Goal: Task Accomplishment & Management: Complete application form

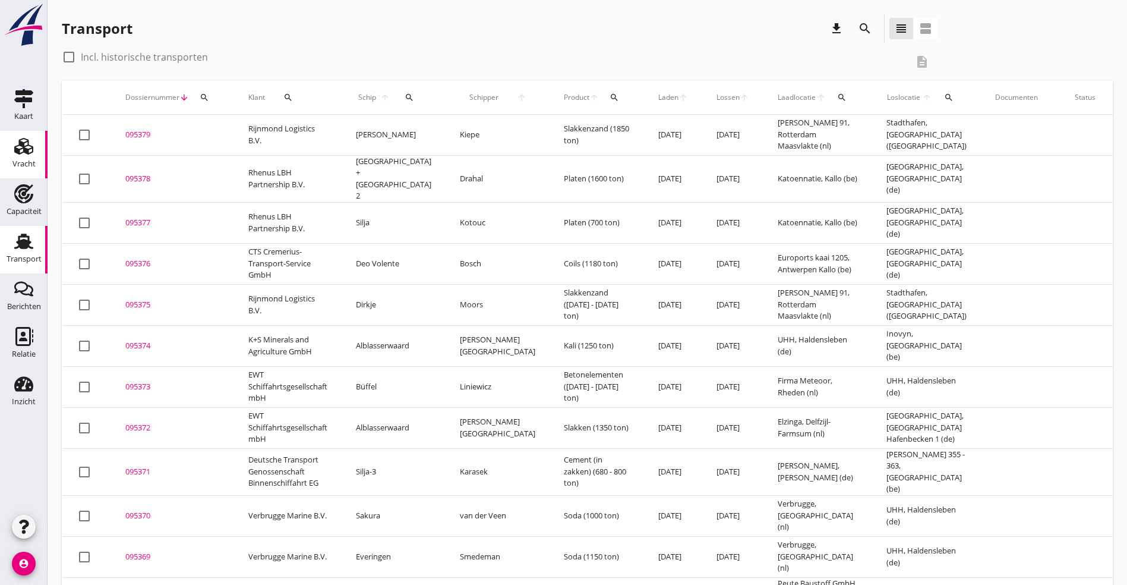
click at [22, 153] on use at bounding box center [23, 146] width 19 height 17
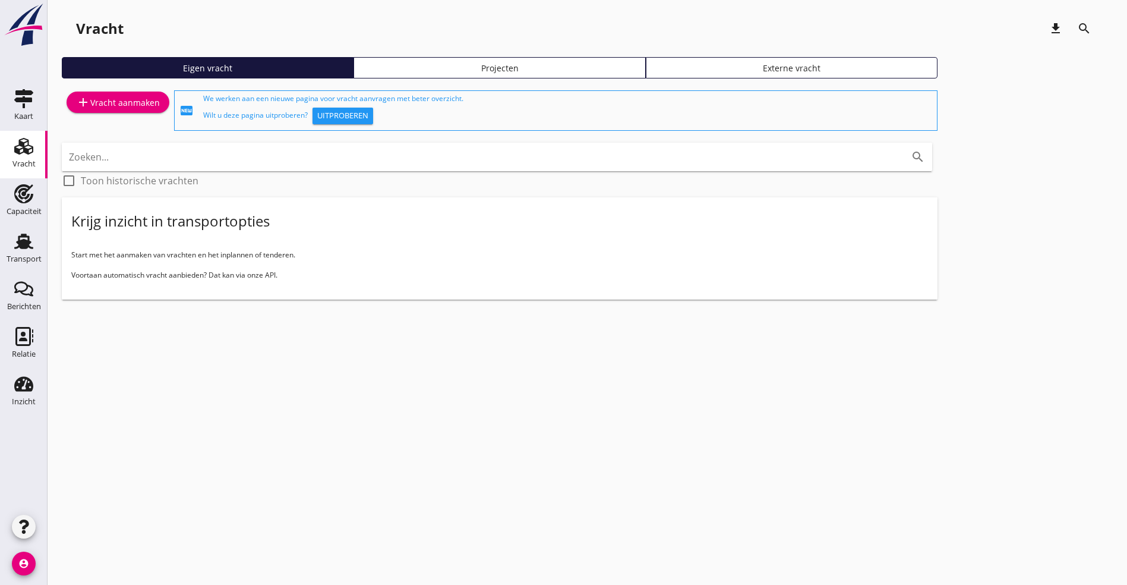
click at [21, 144] on use at bounding box center [23, 146] width 19 height 17
click at [116, 100] on div "add Vracht aanmaken" at bounding box center [118, 102] width 84 height 14
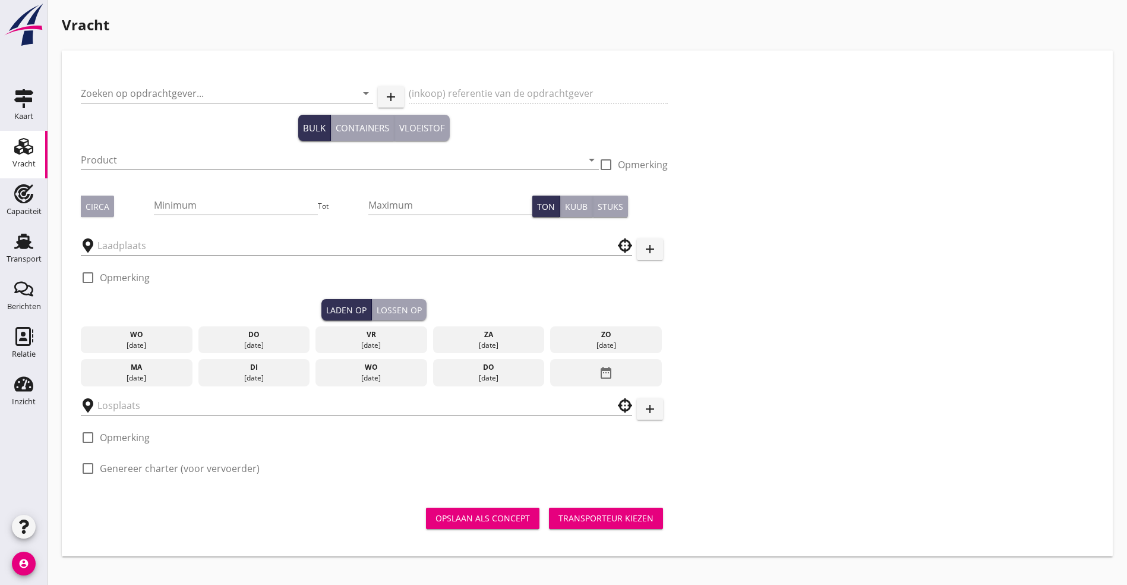
drag, startPoint x: 192, startPoint y: 70, endPoint x: 220, endPoint y: 113, distance: 51.1
click at [192, 74] on div "Zoeken op opdrachtgever... arrow_drop_down add (inkoop) referentie van de opdra…" at bounding box center [374, 280] width 597 height 420
drag, startPoint x: 221, startPoint y: 113, endPoint x: 230, endPoint y: 111, distance: 9.2
click at [222, 113] on div at bounding box center [227, 111] width 292 height 7
click at [232, 94] on input "Zoeken op opdrachtgever..." at bounding box center [210, 93] width 259 height 19
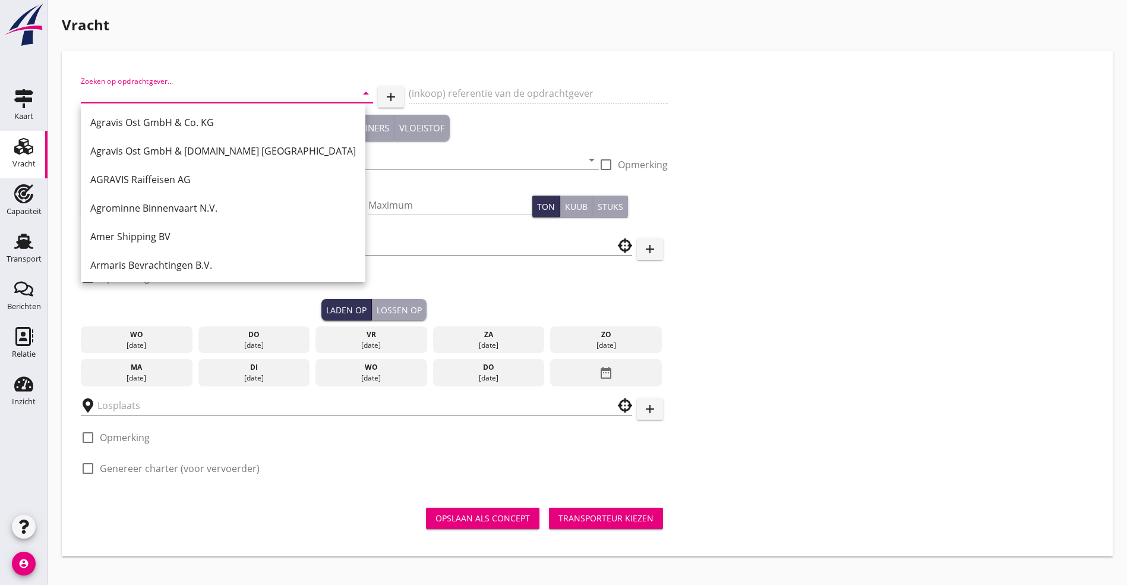
click at [26, 140] on use at bounding box center [23, 146] width 19 height 17
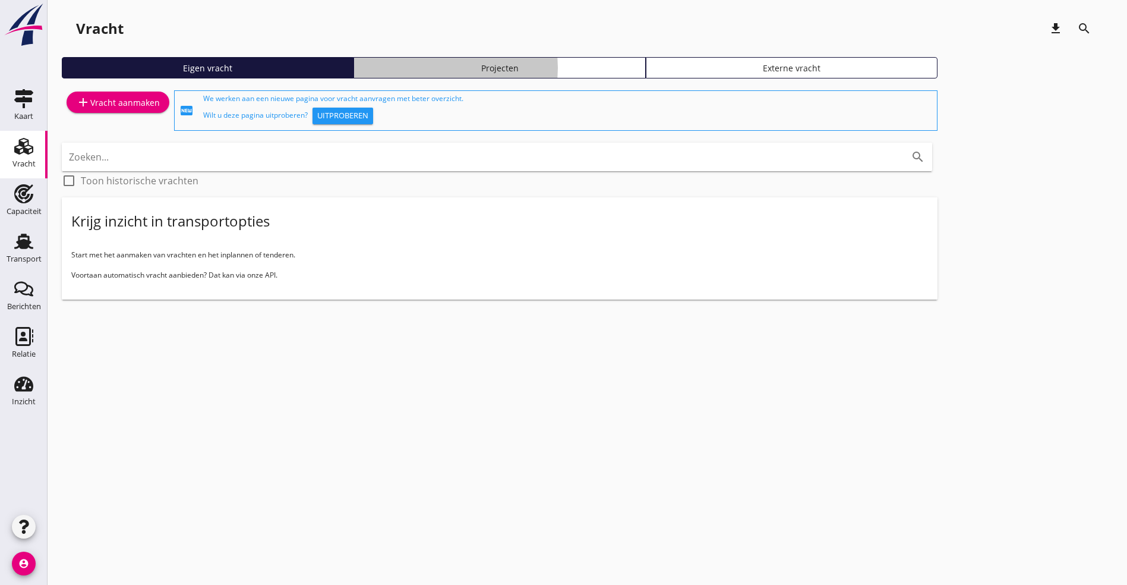
click at [380, 62] on div "Projecten" at bounding box center [499, 68] width 281 height 12
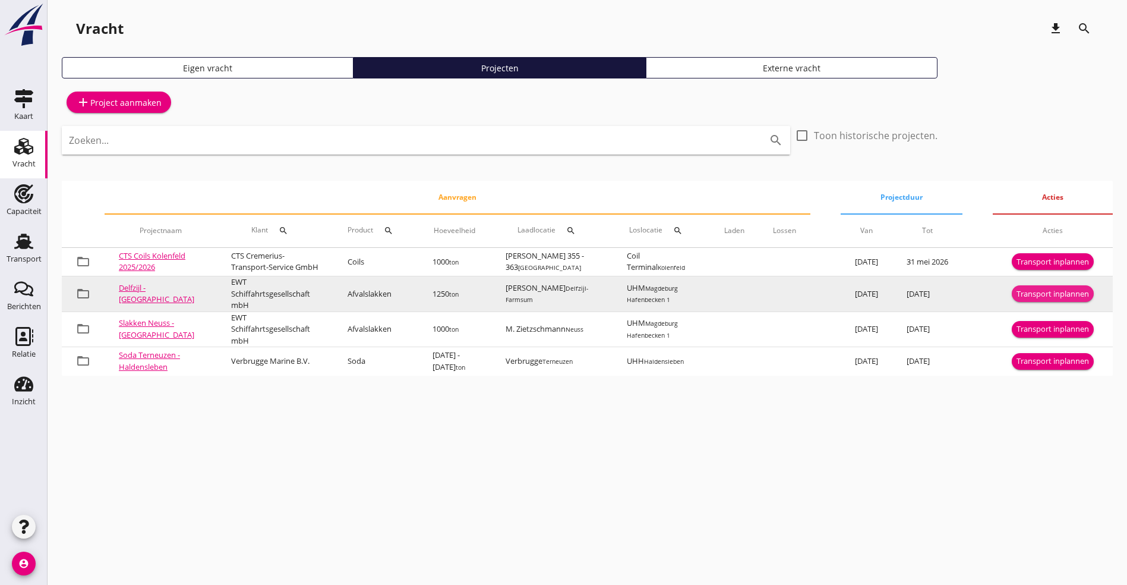
drag, startPoint x: 1049, startPoint y: 295, endPoint x: 911, endPoint y: 308, distance: 138.5
click at [911, 308] on tr "folder_open Delfzijl - [GEOGRAPHIC_DATA] EWT Schiffahrtsgesellschaft mbH Afvals…" at bounding box center [587, 294] width 1051 height 36
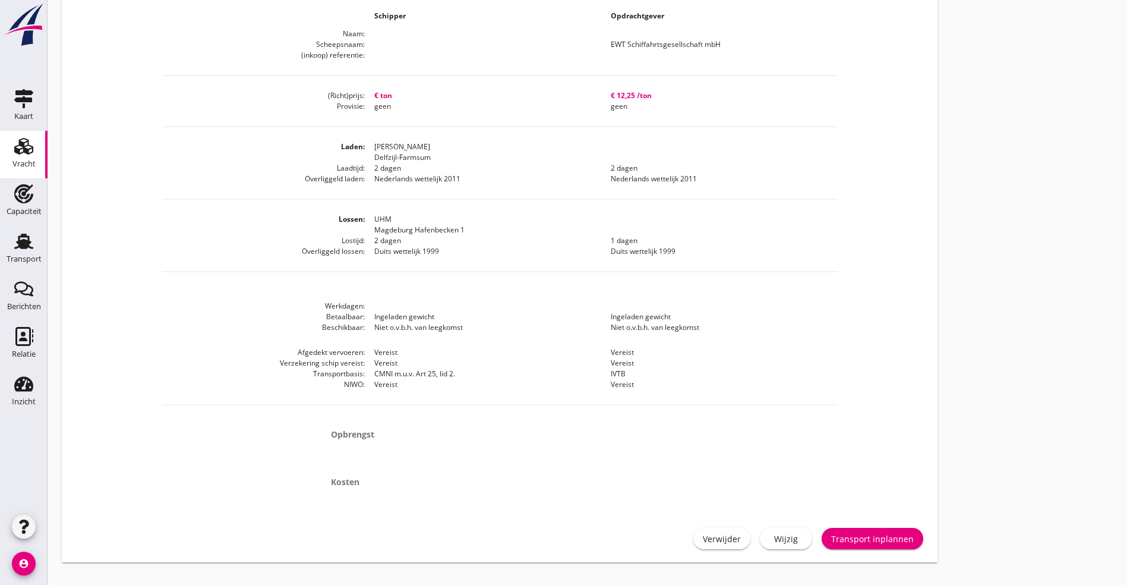
scroll to position [476, 0]
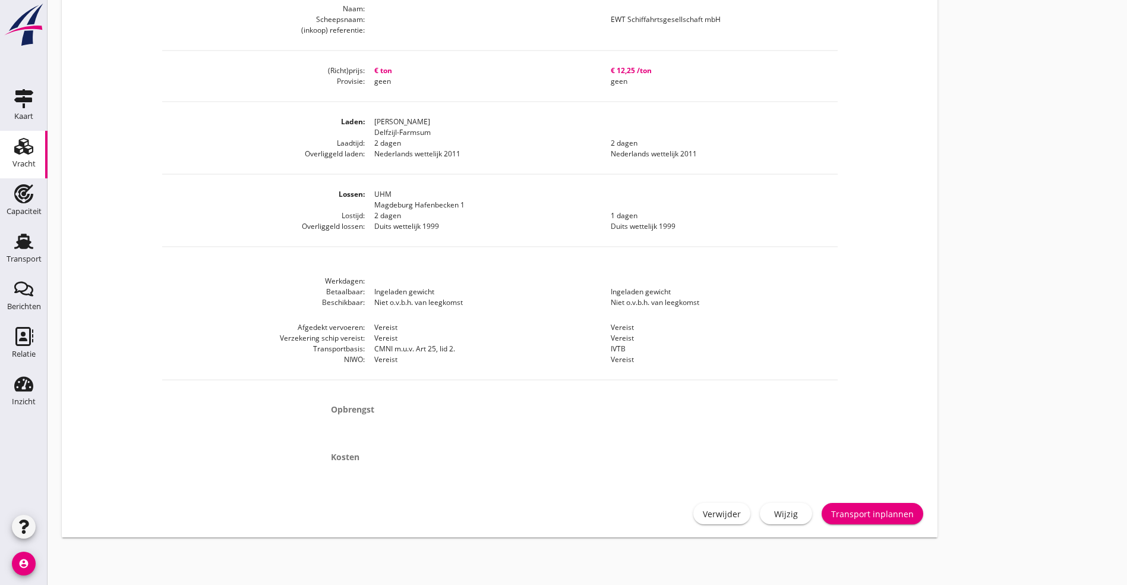
click at [831, 513] on div "Transport inplannen" at bounding box center [872, 513] width 83 height 12
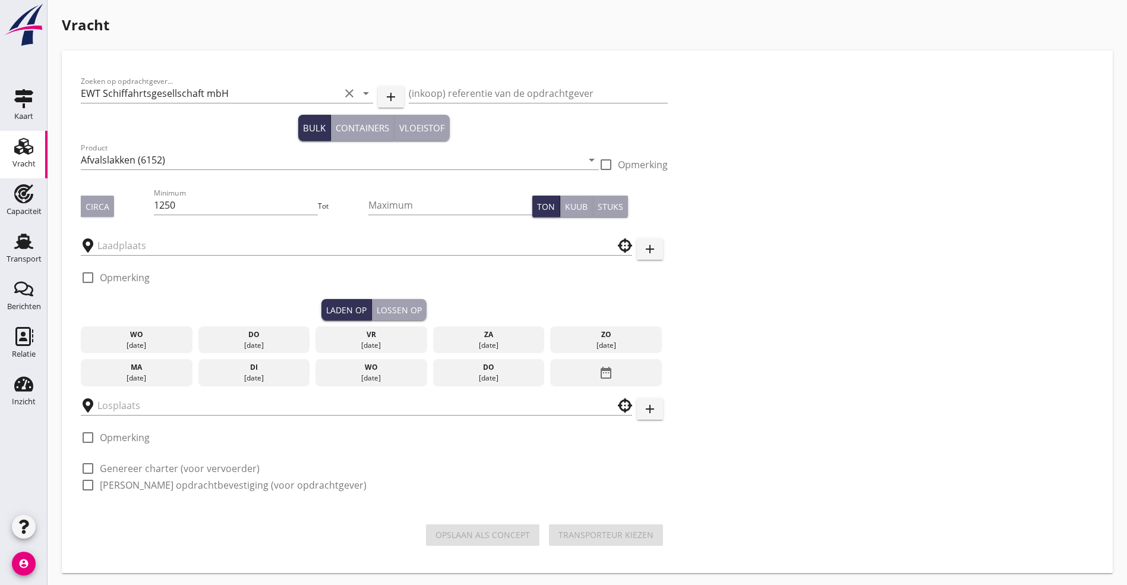
type input "[PERSON_NAME]"
type input "UHM"
checkbox input "true"
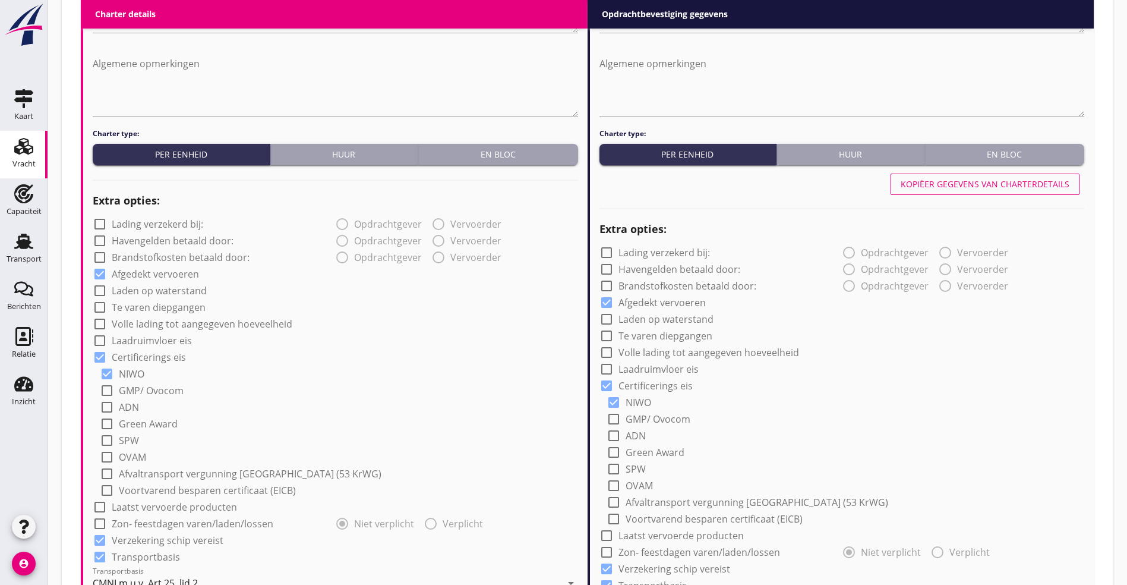
scroll to position [356, 0]
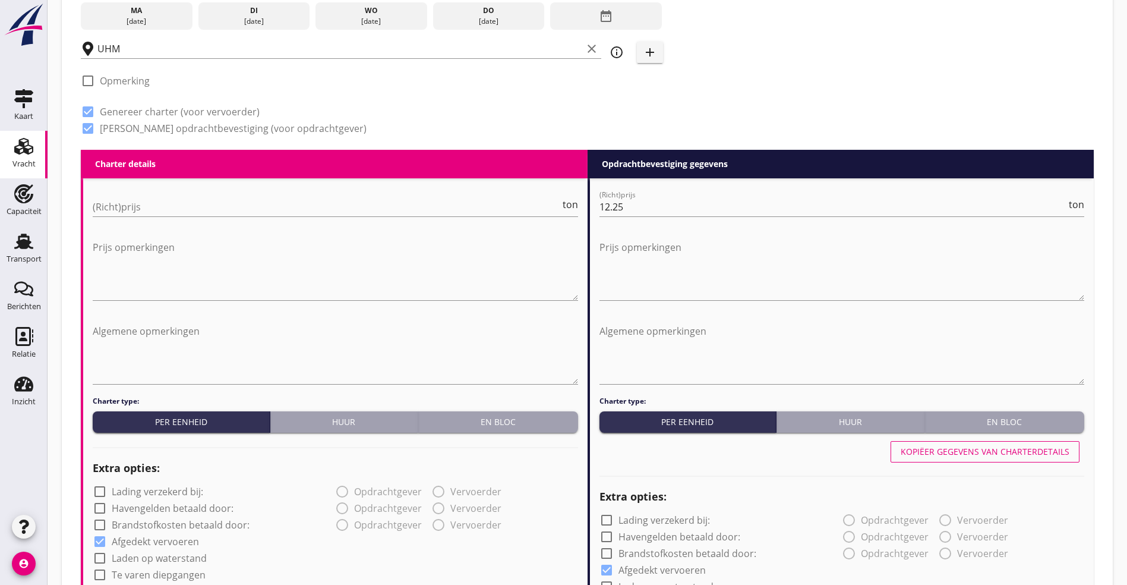
click at [155, 193] on div "(Richt)prijs ton" at bounding box center [335, 209] width 485 height 38
click at [148, 197] on input "(Richt)prijs" at bounding box center [327, 206] width 468 height 19
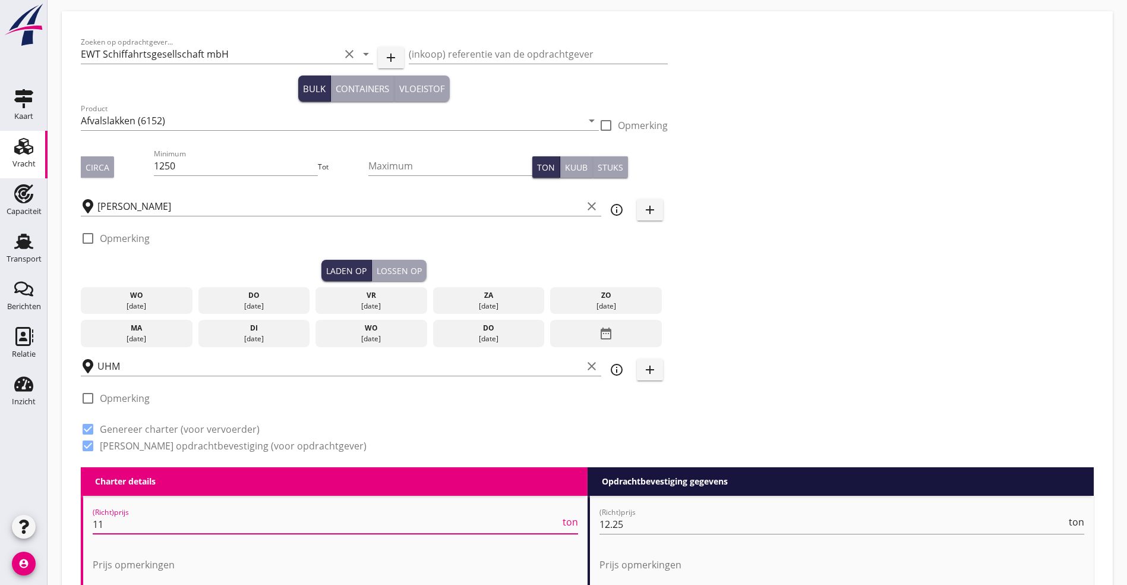
scroll to position [0, 0]
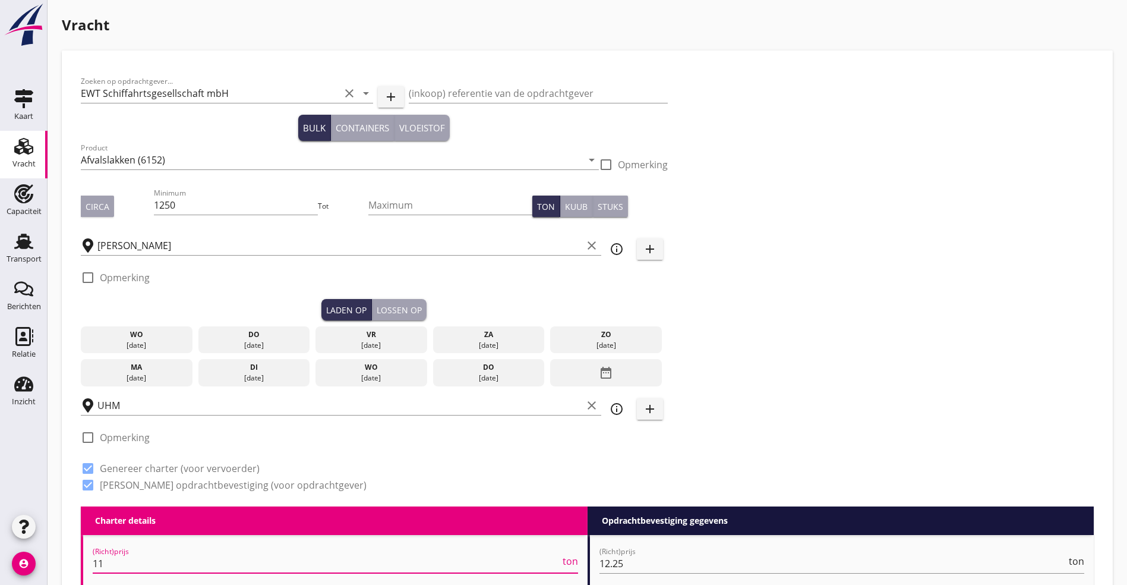
type input "11"
drag, startPoint x: 377, startPoint y: 332, endPoint x: 365, endPoint y: 333, distance: 12.0
click at [436, 333] on div "za" at bounding box center [489, 334] width 106 height 11
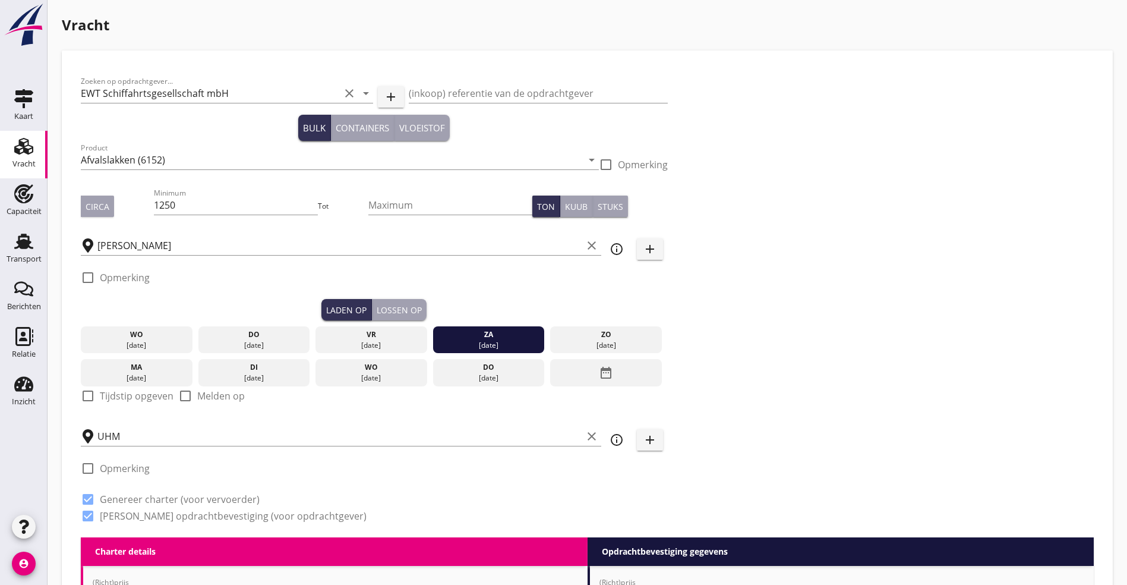
click at [89, 397] on div at bounding box center [88, 396] width 20 height 20
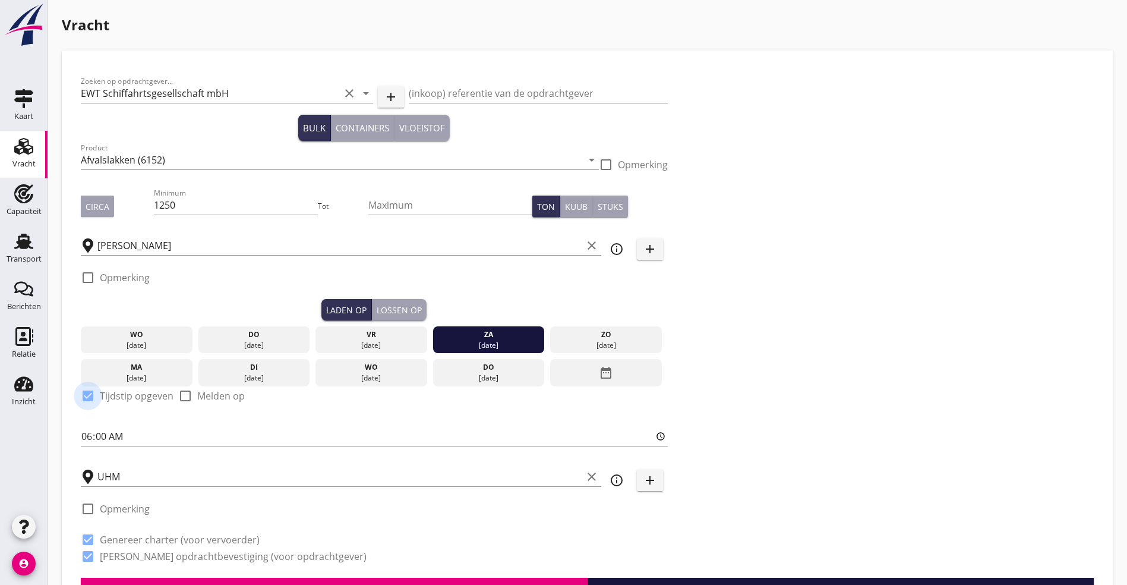
checkbox input "true"
click at [377, 307] on div "Lossen op" at bounding box center [399, 310] width 45 height 12
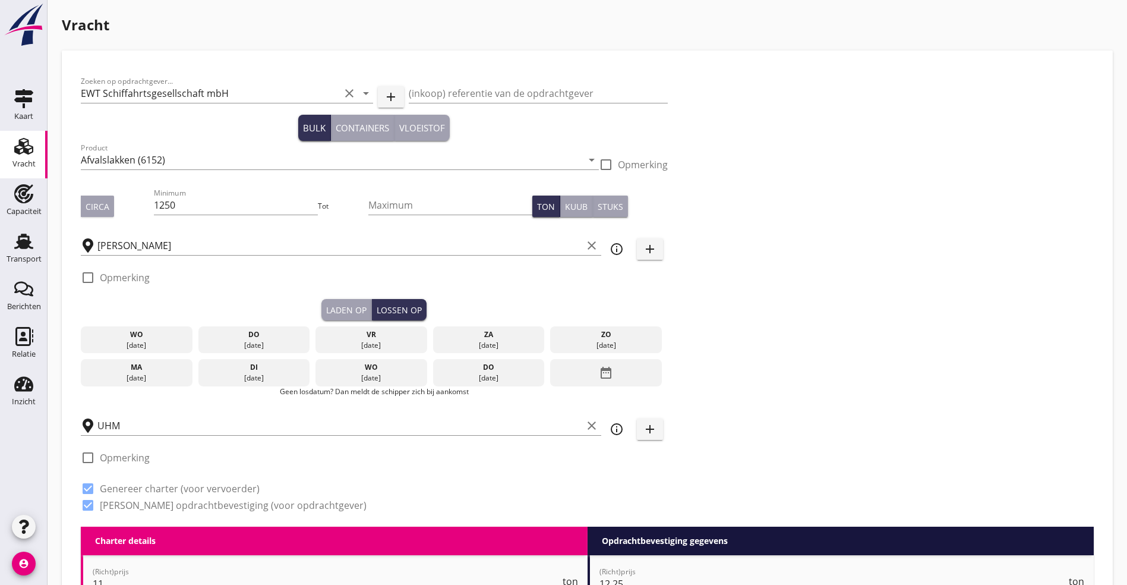
click at [436, 373] on div "[DATE]" at bounding box center [489, 378] width 106 height 11
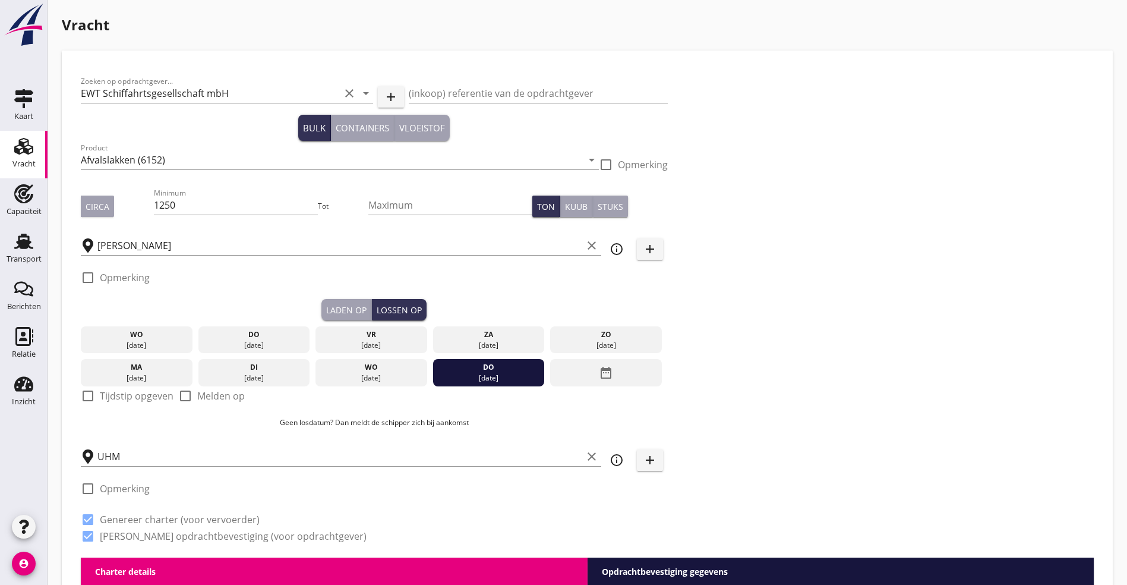
click at [86, 393] on div at bounding box center [88, 396] width 20 height 20
checkbox input "true"
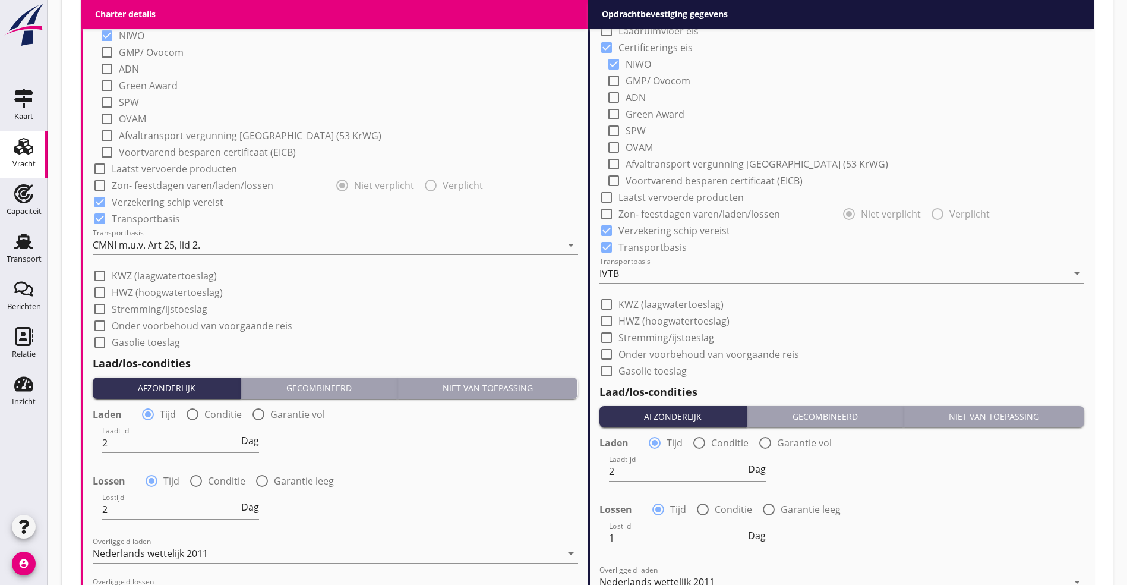
scroll to position [1159, 0]
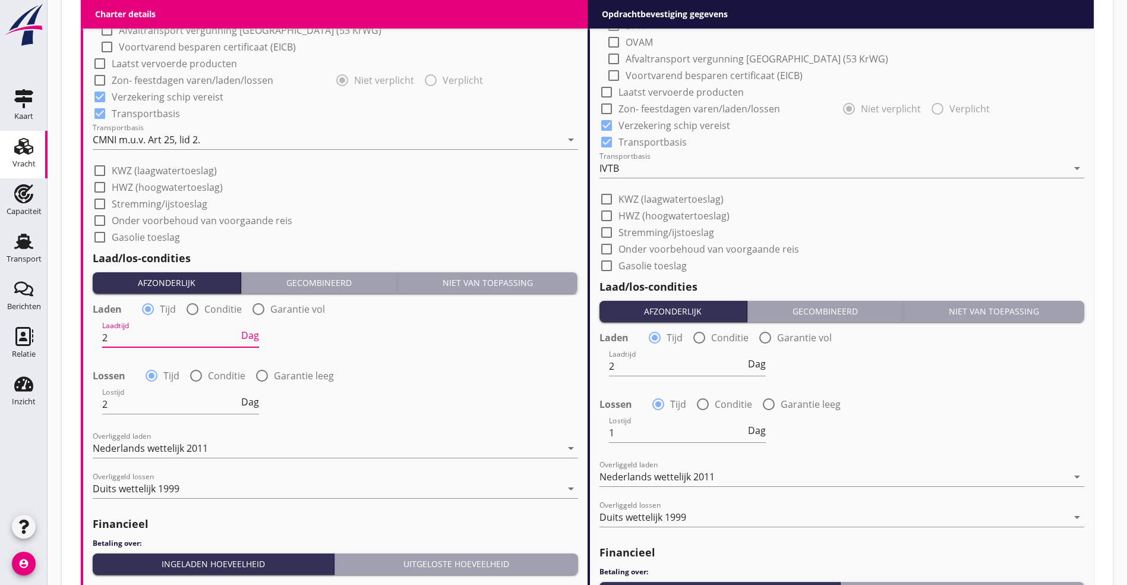
drag, startPoint x: 118, startPoint y: 336, endPoint x: -175, endPoint y: 305, distance: 293.9
type input "48"
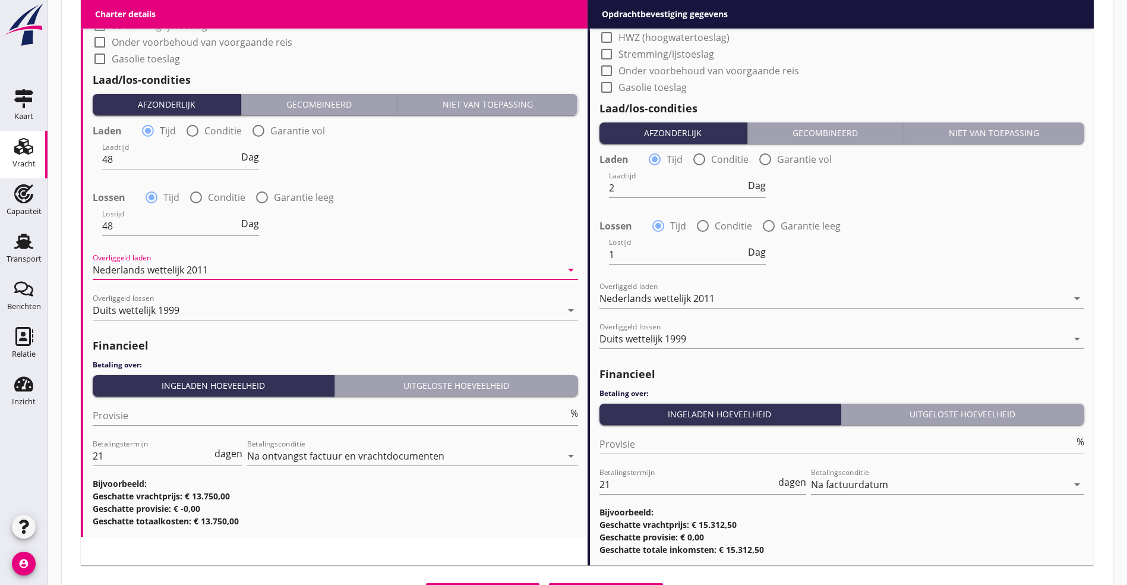
scroll to position [1394, 0]
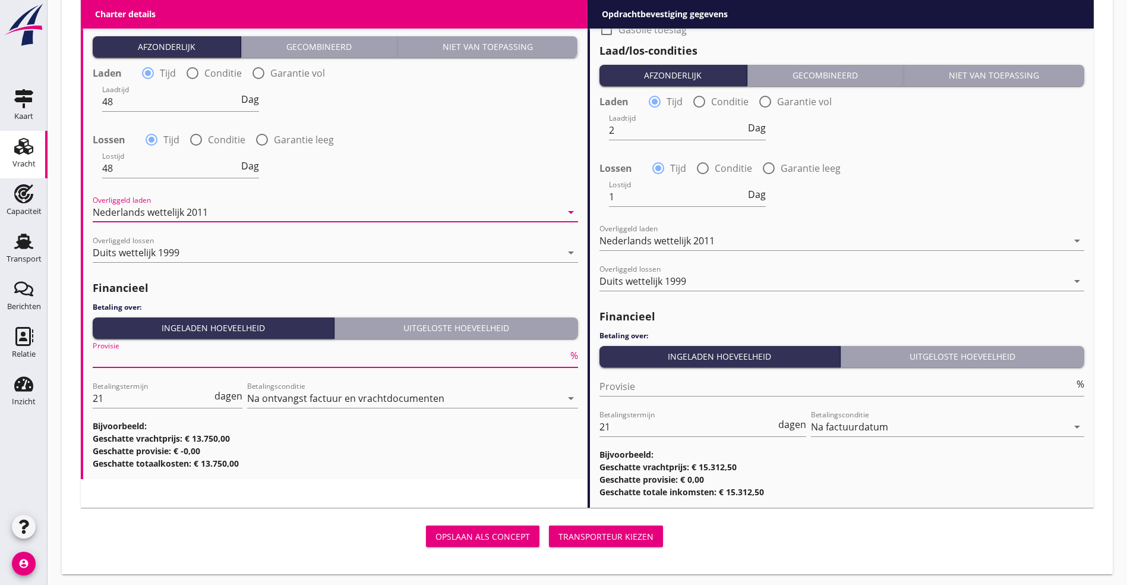
click at [334, 363] on div "Provisie %" at bounding box center [335, 357] width 485 height 19
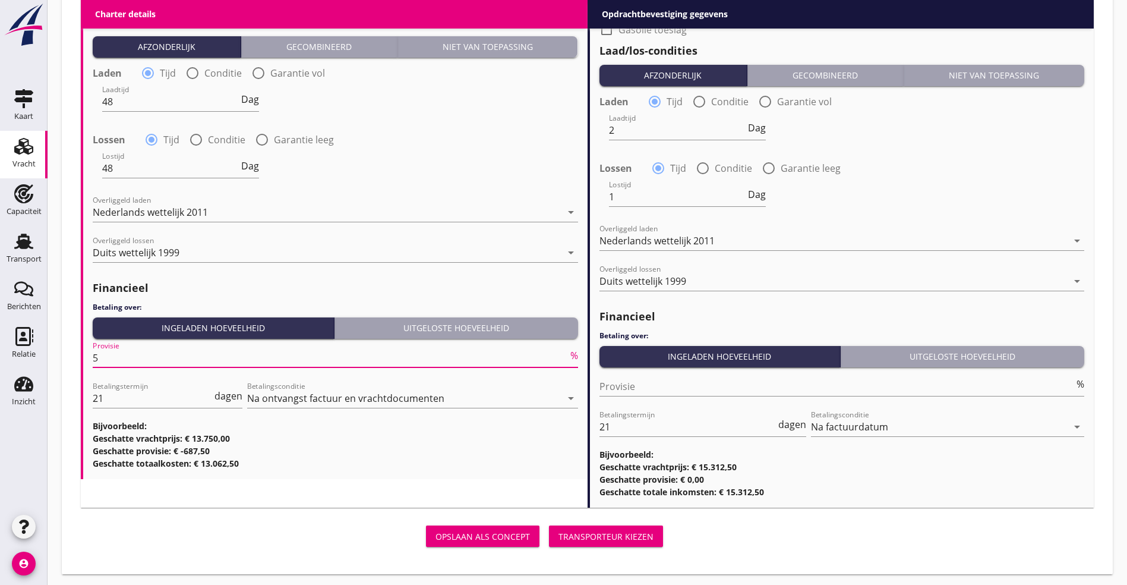
type input "5"
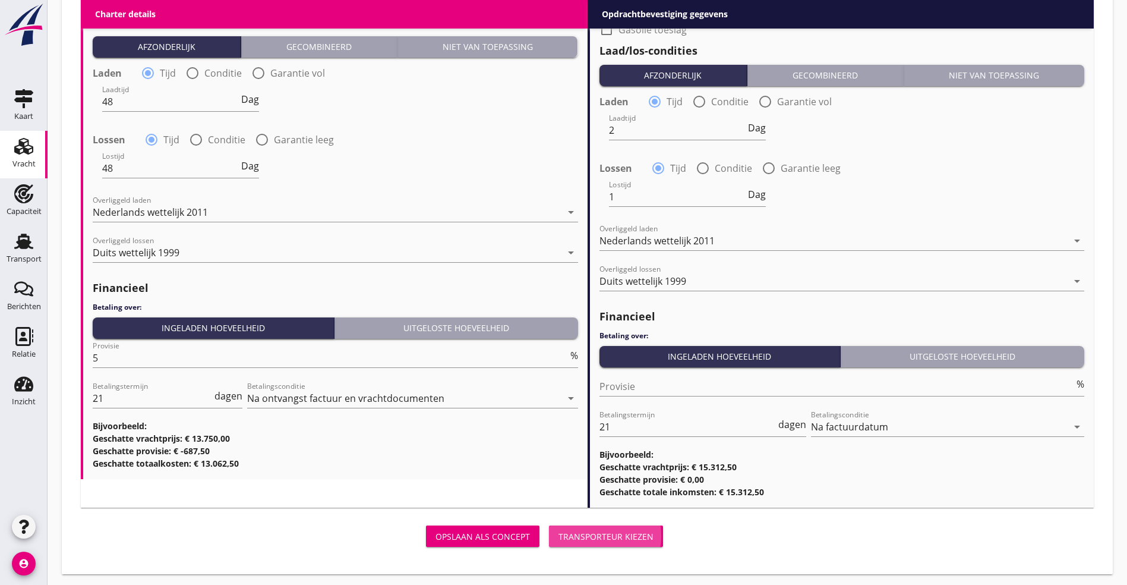
click at [558, 535] on div "Transporteur kiezen" at bounding box center [605, 536] width 95 height 12
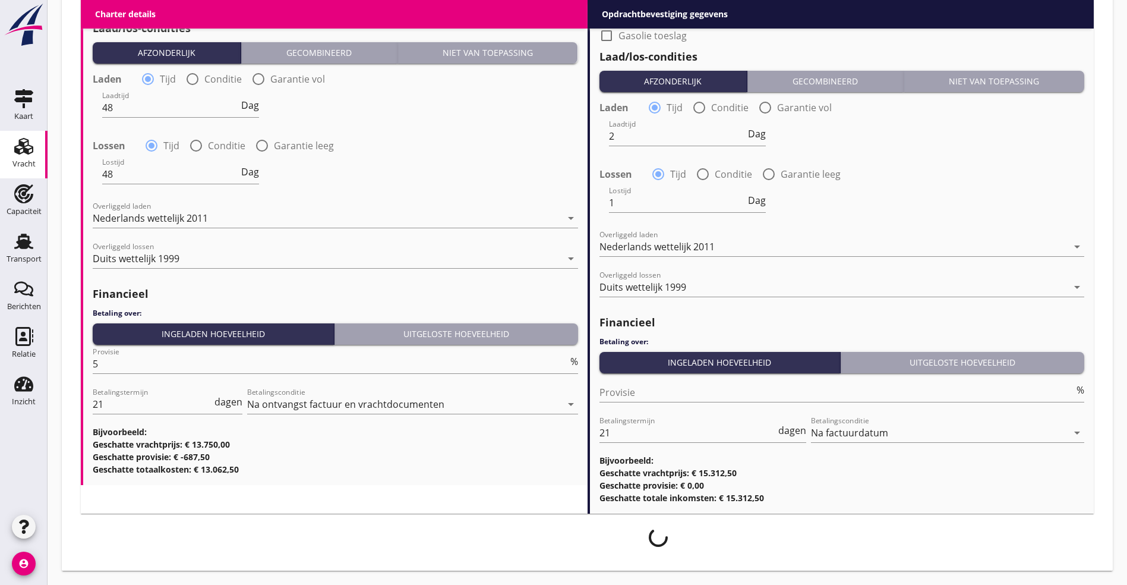
scroll to position [1385, 0]
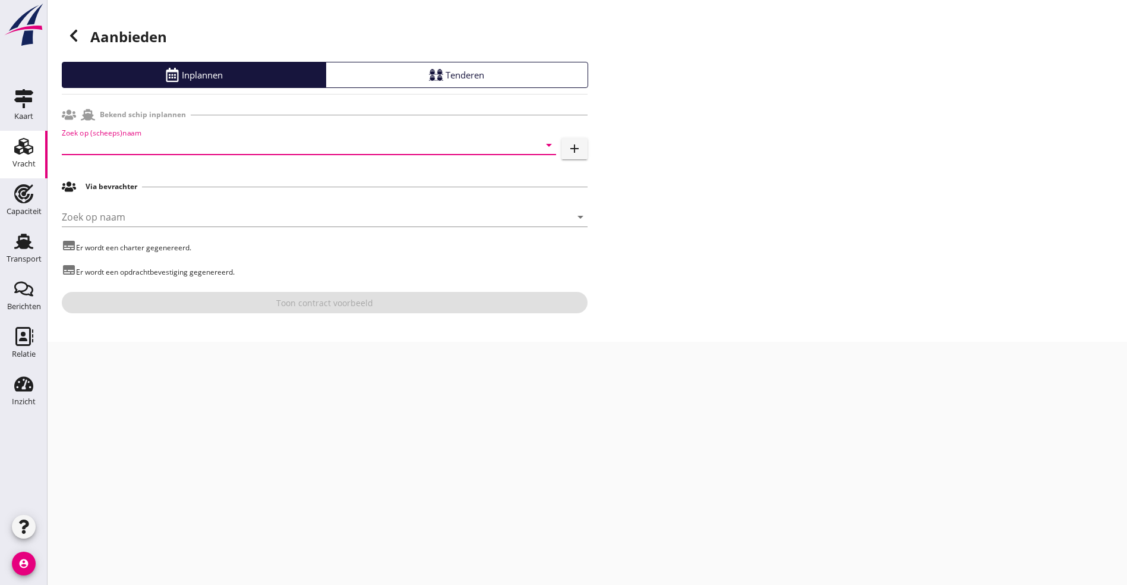
click at [201, 140] on input "Zoek op (scheeps)naam" at bounding box center [292, 144] width 461 height 19
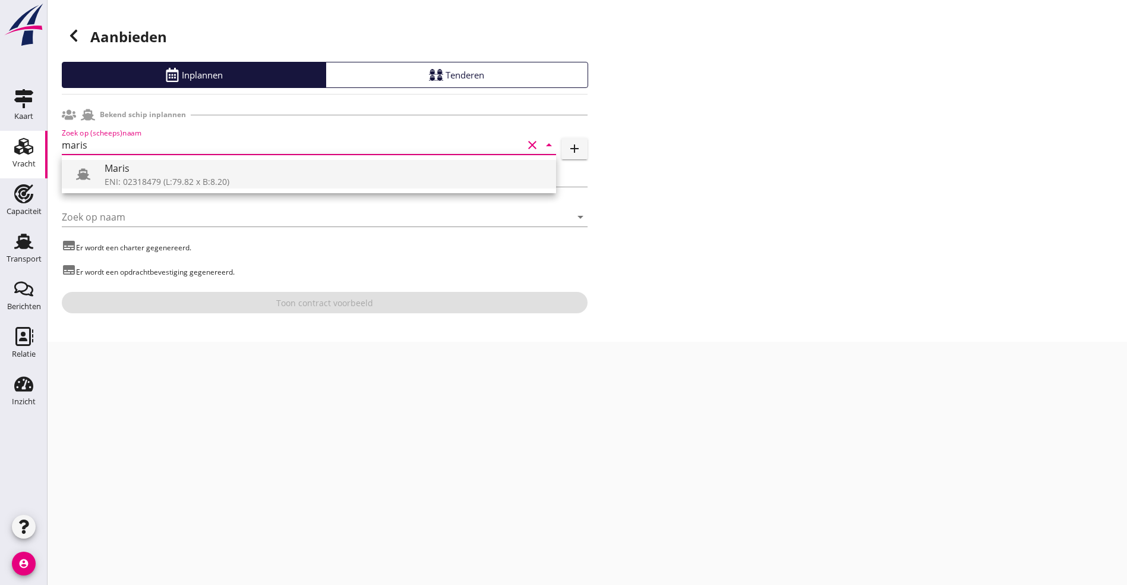
drag, startPoint x: 191, startPoint y: 155, endPoint x: 190, endPoint y: 175, distance: 19.6
click at [192, 168] on div "Maris ENI: 02318479 (L:79.82 x B:8.20)" at bounding box center [309, 174] width 494 height 38
click at [188, 177] on div "ENI: 02318479 (L:79.82 x B:8.20)" at bounding box center [326, 181] width 442 height 12
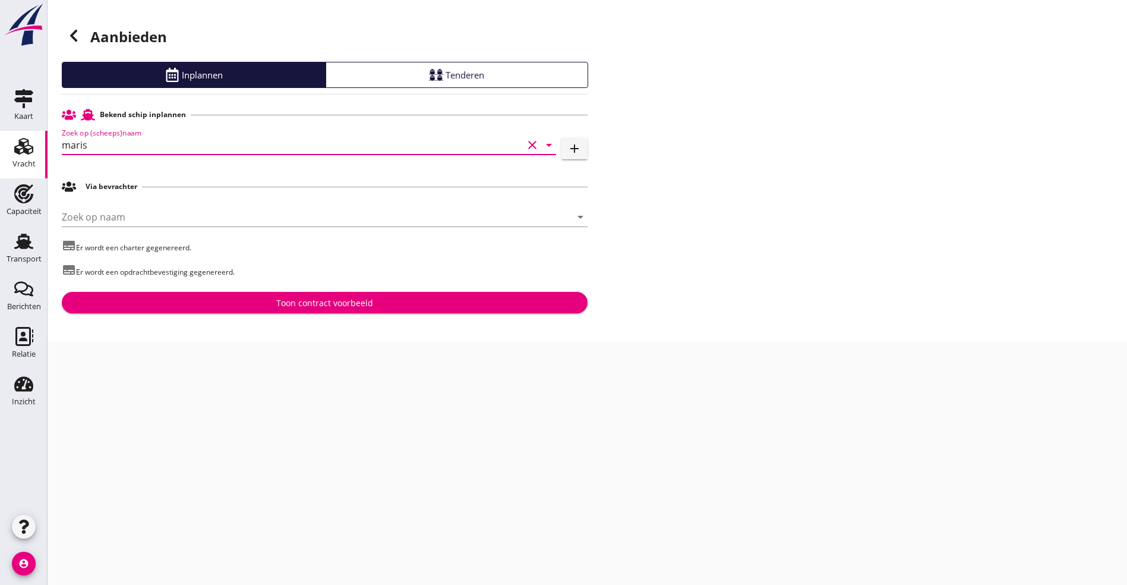
type input "Maris"
click at [235, 324] on div "Aanbieden Inplannen Tenderen Bekend schip inplannen Zoek op (scheeps)naam Maris…" at bounding box center [588, 171] width 1080 height 342
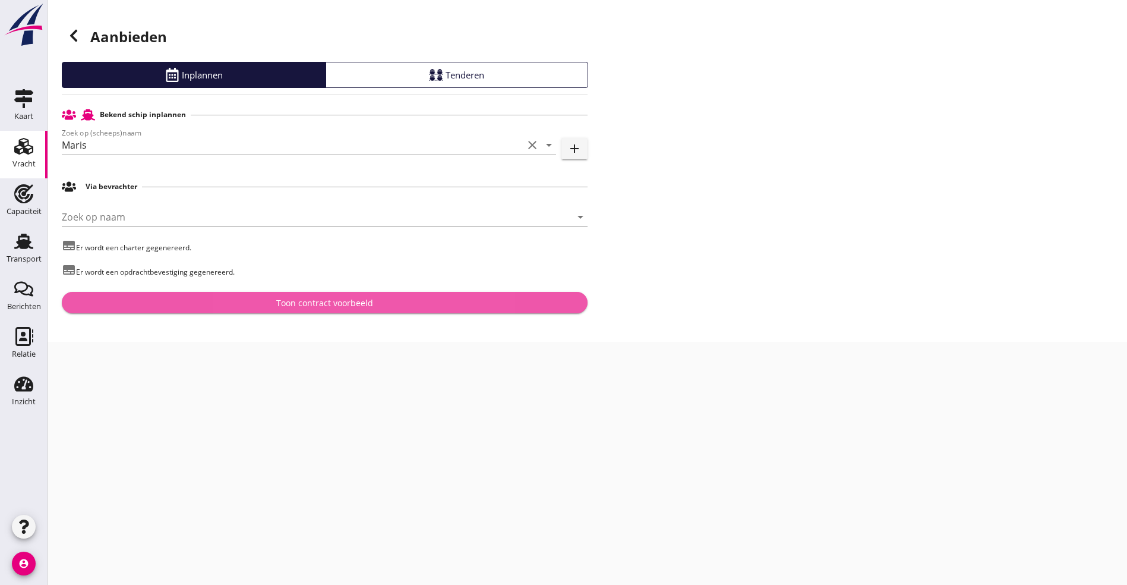
drag, startPoint x: 245, startPoint y: 301, endPoint x: 252, endPoint y: 307, distance: 9.7
click at [247, 304] on div "Toon contract voorbeeld" at bounding box center [324, 302] width 507 height 12
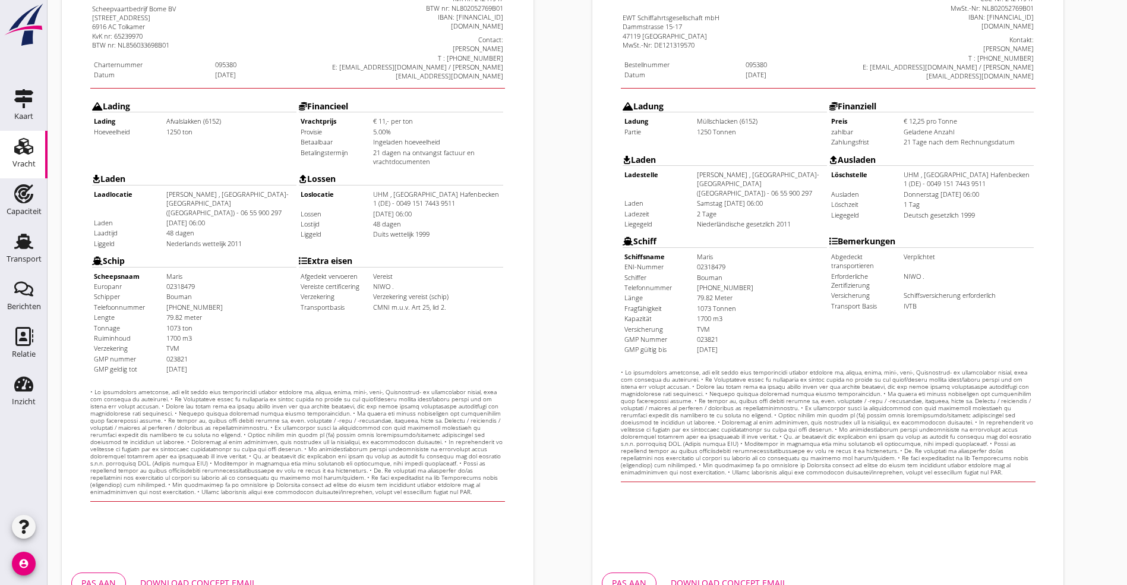
scroll to position [295, 0]
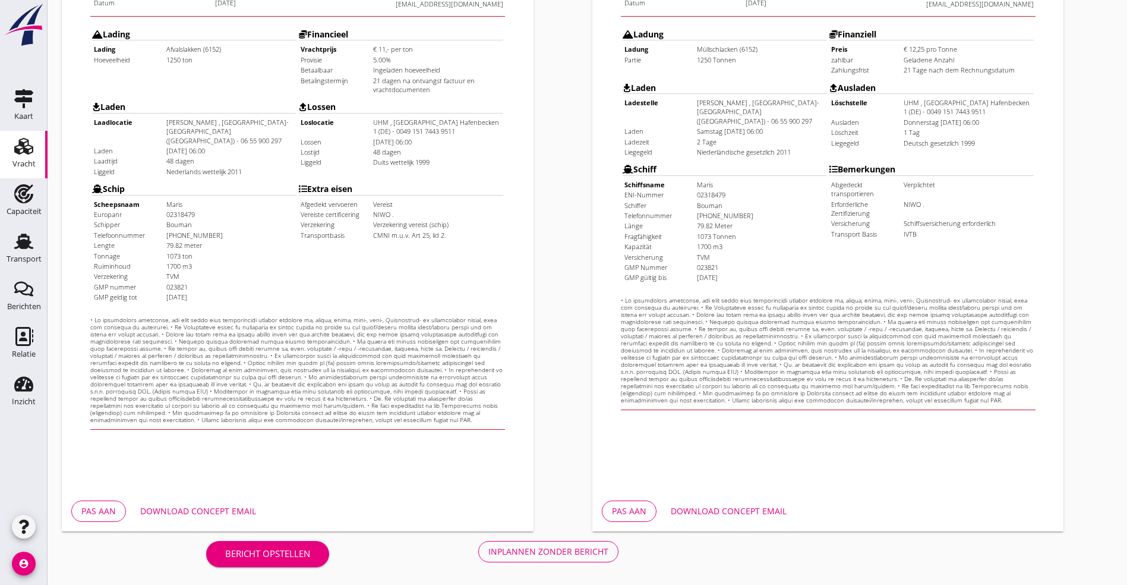
click at [102, 504] on button "Pas aan" at bounding box center [98, 510] width 55 height 21
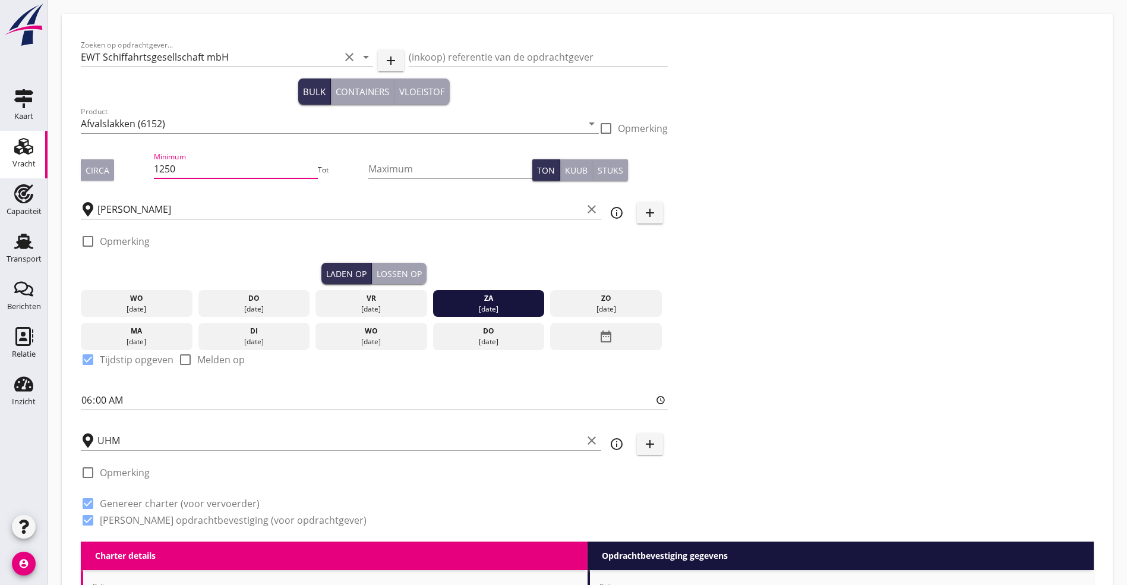
drag, startPoint x: 148, startPoint y: 171, endPoint x: -47, endPoint y: 171, distance: 194.9
type input "1000"
click at [103, 163] on button "Circa" at bounding box center [97, 169] width 33 height 21
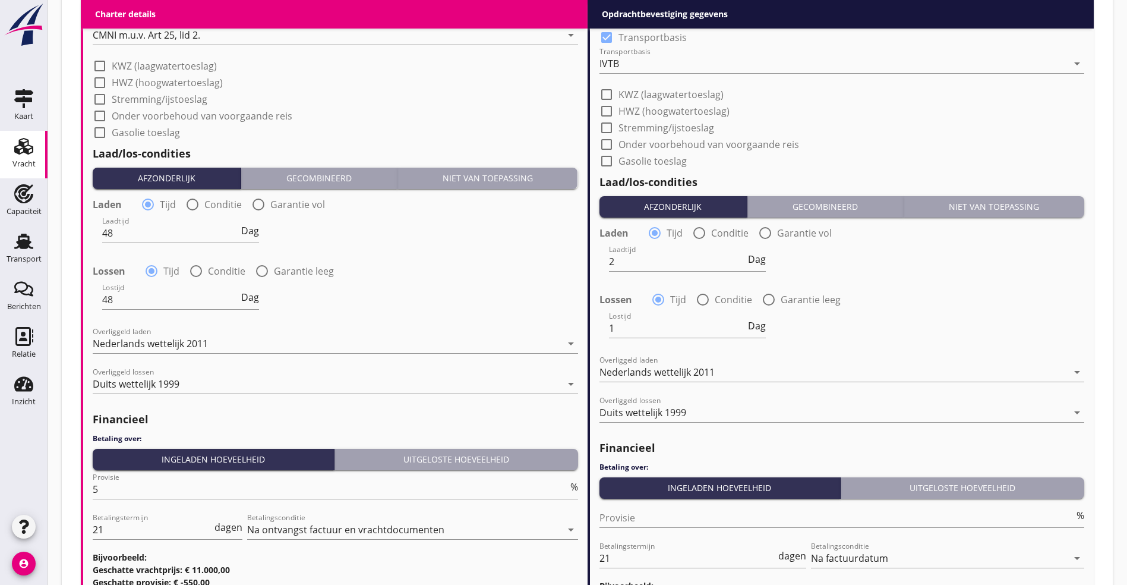
scroll to position [1338, 0]
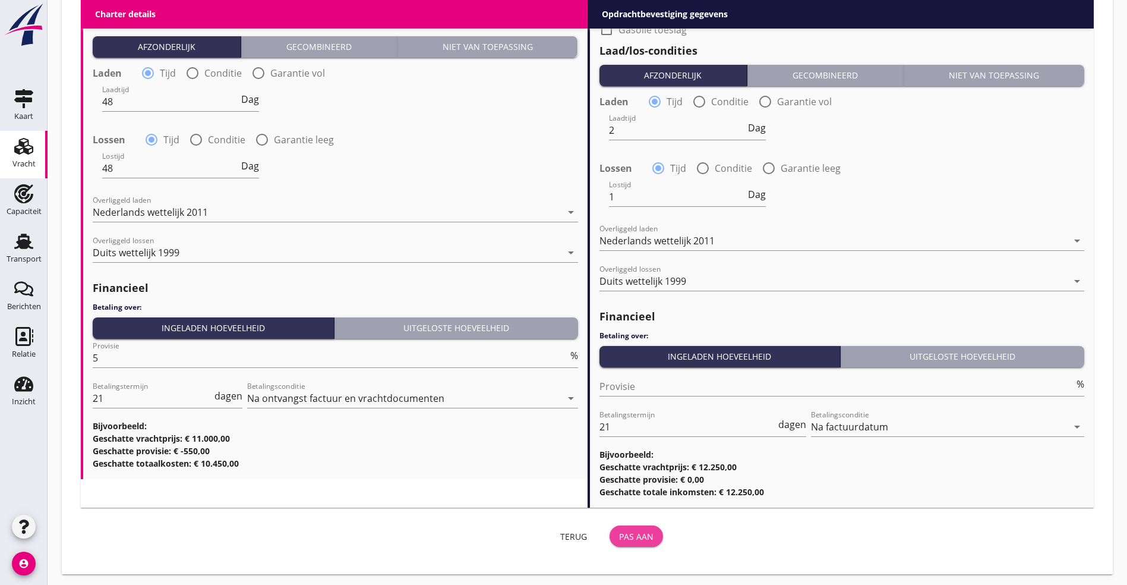
click at [610, 525] on button "Pas aan" at bounding box center [636, 535] width 53 height 21
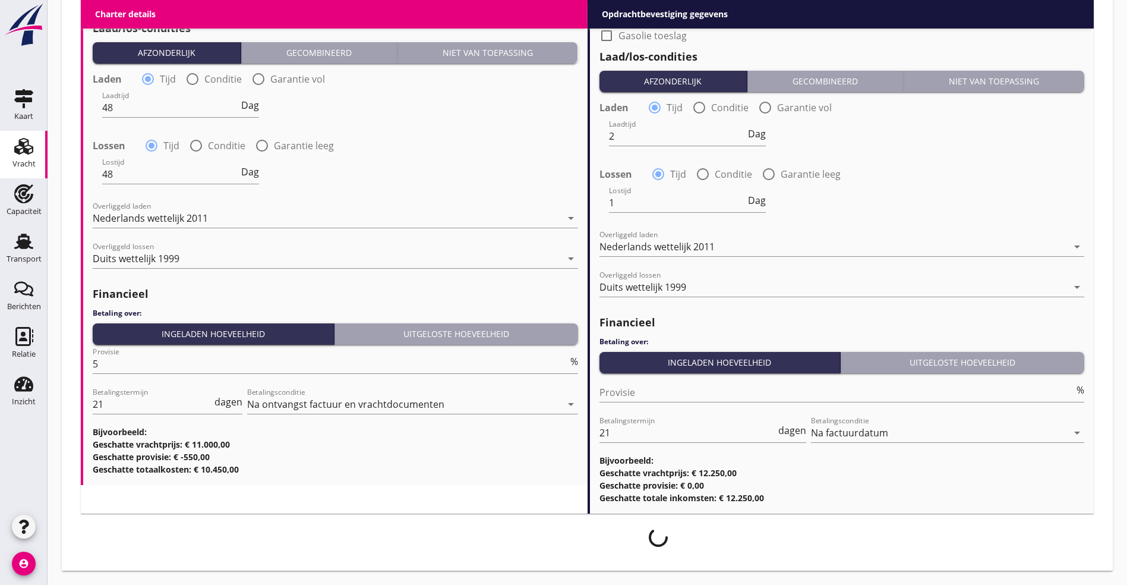
scroll to position [1328, 0]
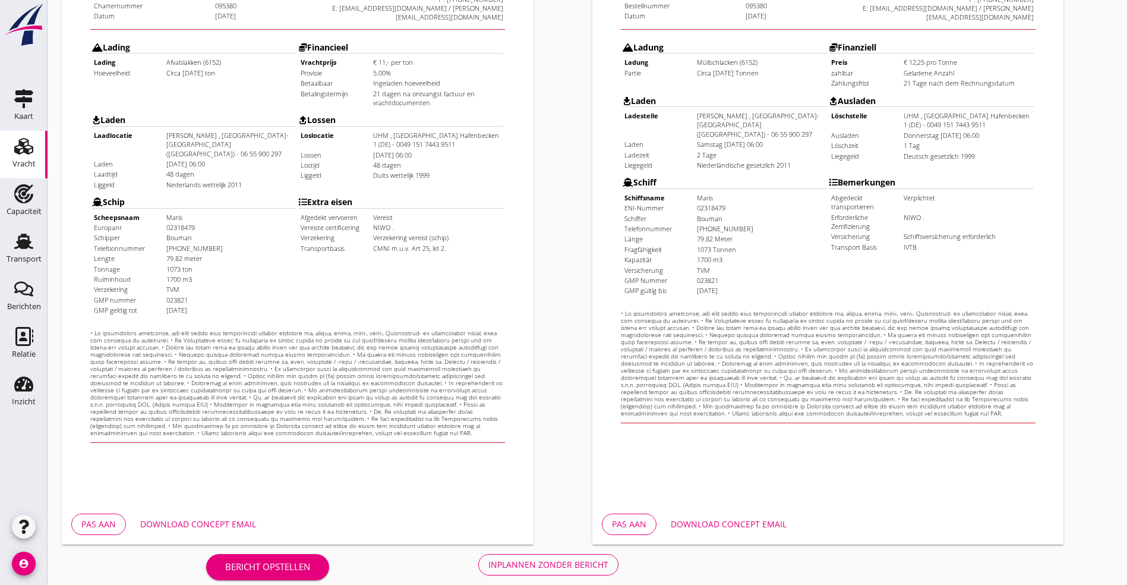
scroll to position [295, 0]
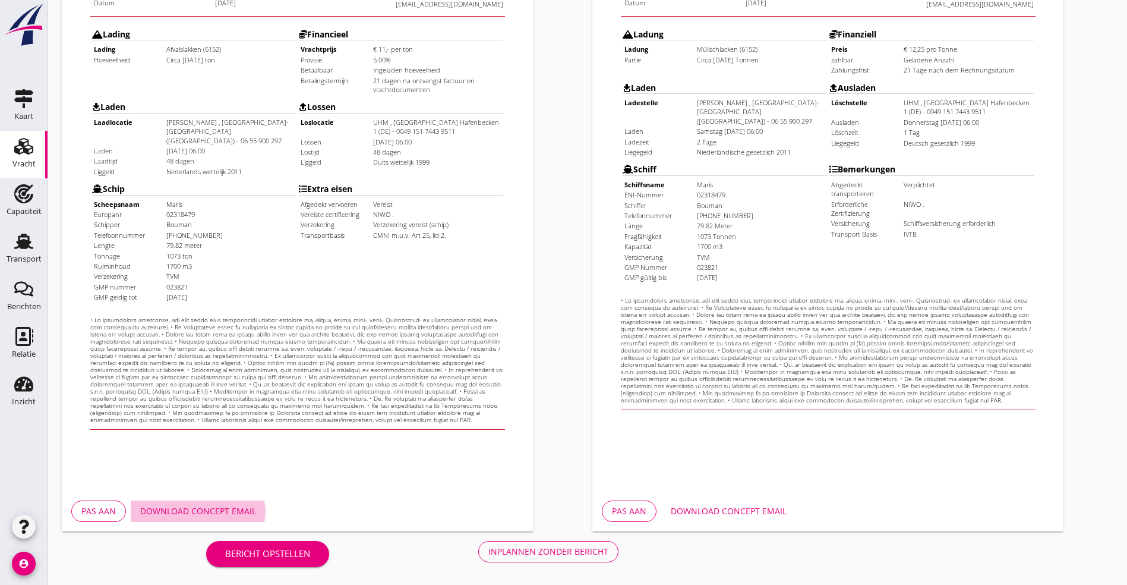
click at [239, 506] on div "Download concept email" at bounding box center [198, 510] width 116 height 12
click at [313, 564] on div "Bericht opstellen Inplannen zonder bericht" at bounding box center [412, 550] width 700 height 39
click at [488, 557] on div "Inplannen zonder bericht" at bounding box center [548, 551] width 120 height 12
